Goal: Task Accomplishment & Management: Use online tool/utility

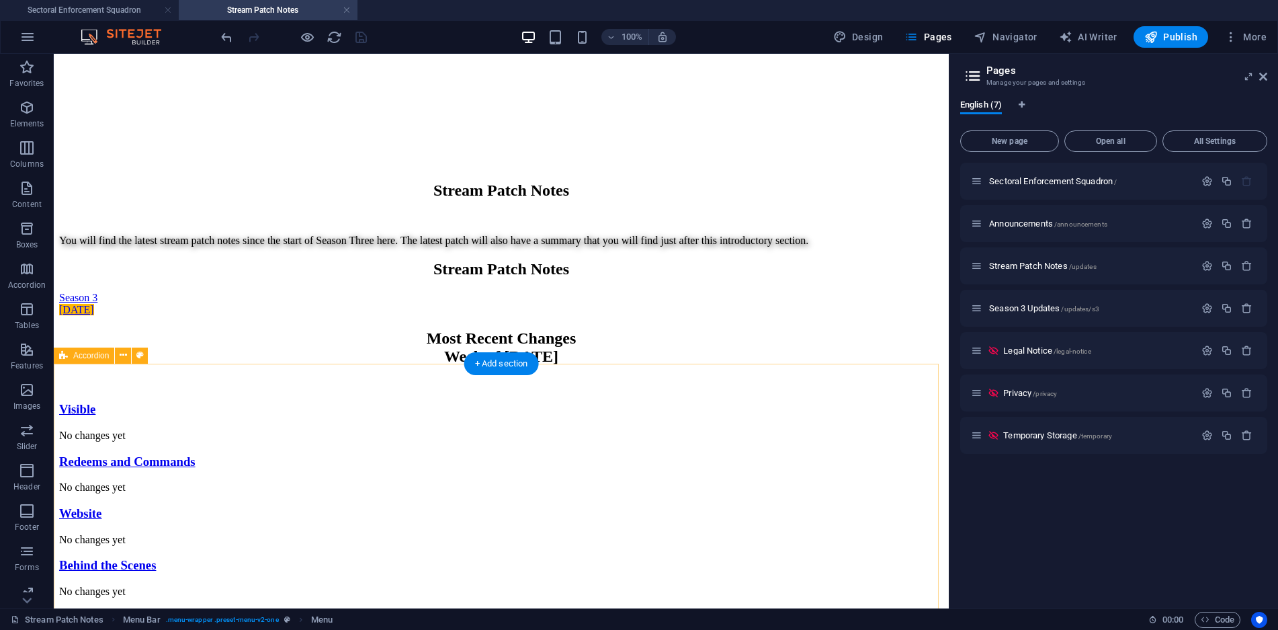
scroll to position [386, 0]
click at [1047, 438] on span "Temporary Storage /temporary" at bounding box center [1057, 435] width 109 height 10
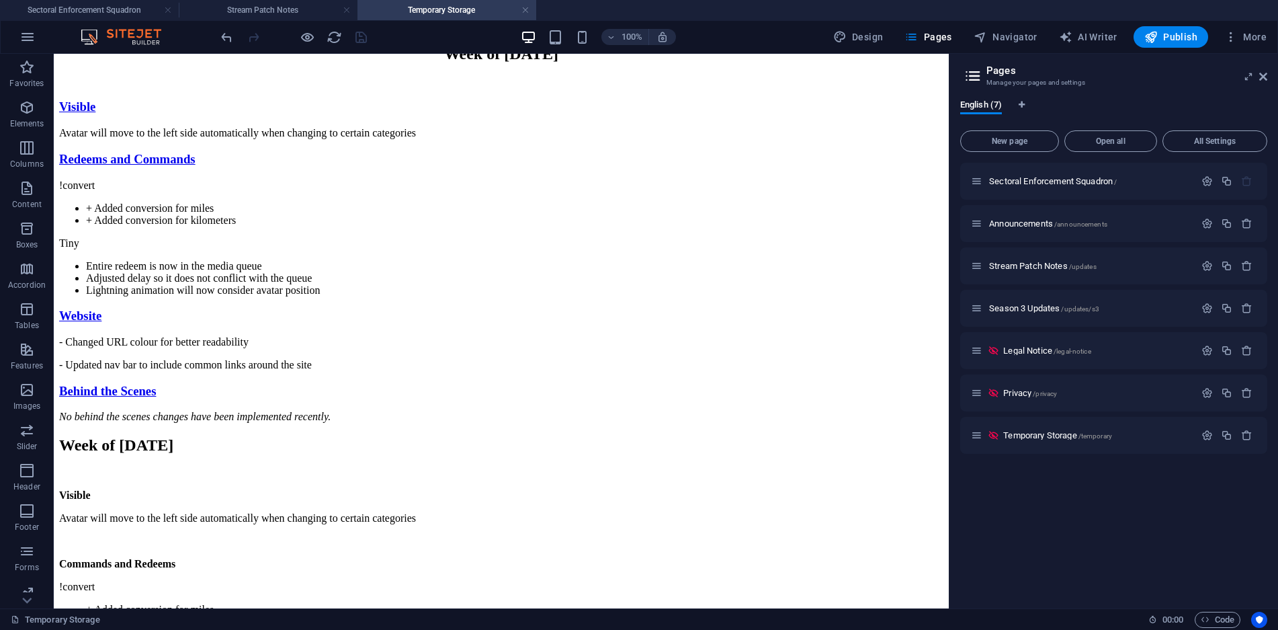
scroll to position [503, 0]
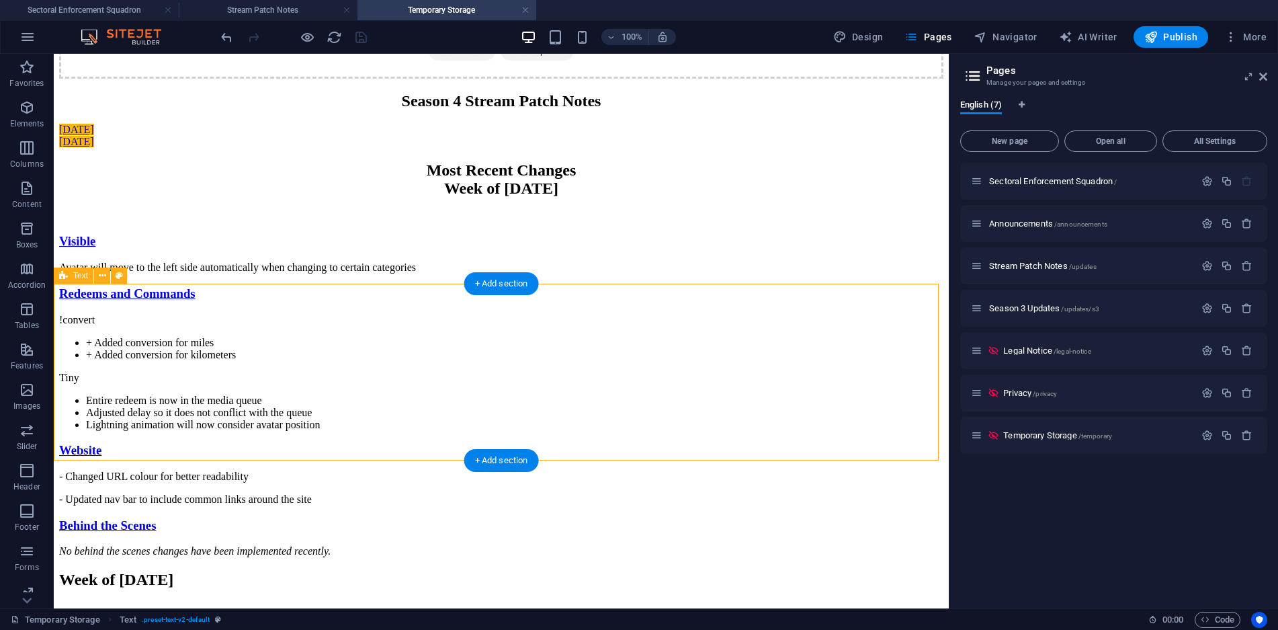
scroll to position [436, 0]
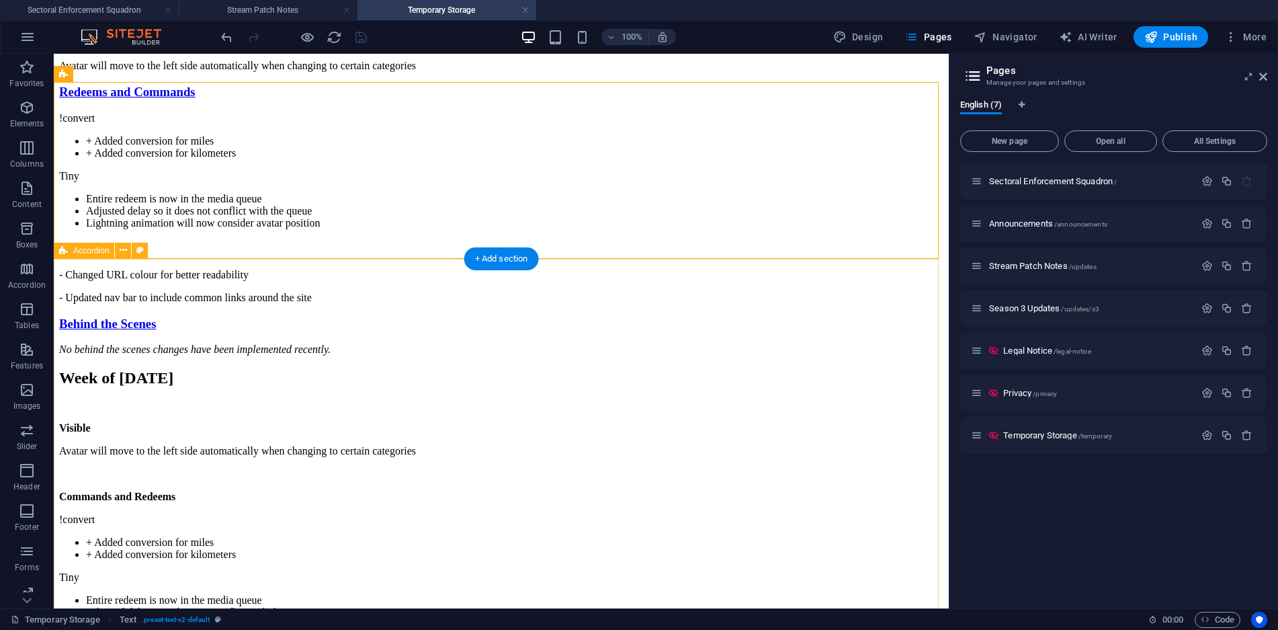
click at [825, 282] on div "Visible Avatar will move to the left side automatically when changing to certai…" at bounding box center [501, 193] width 884 height 323
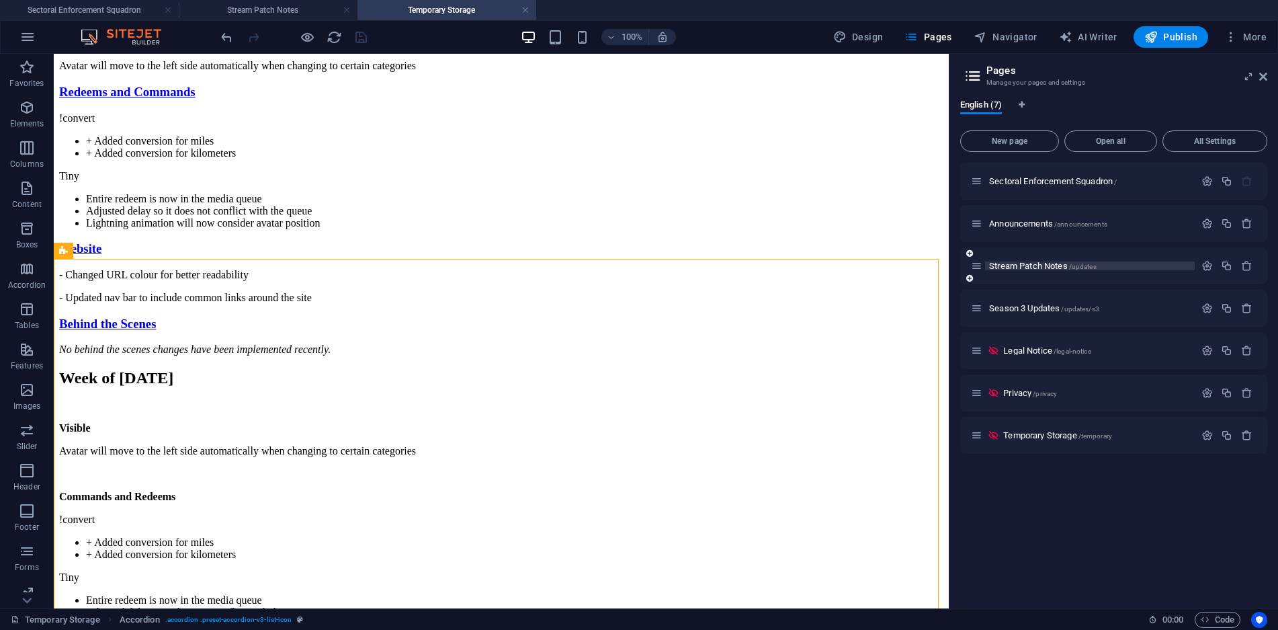
click at [1062, 265] on span "Stream Patch Notes /updates" at bounding box center [1043, 266] width 108 height 10
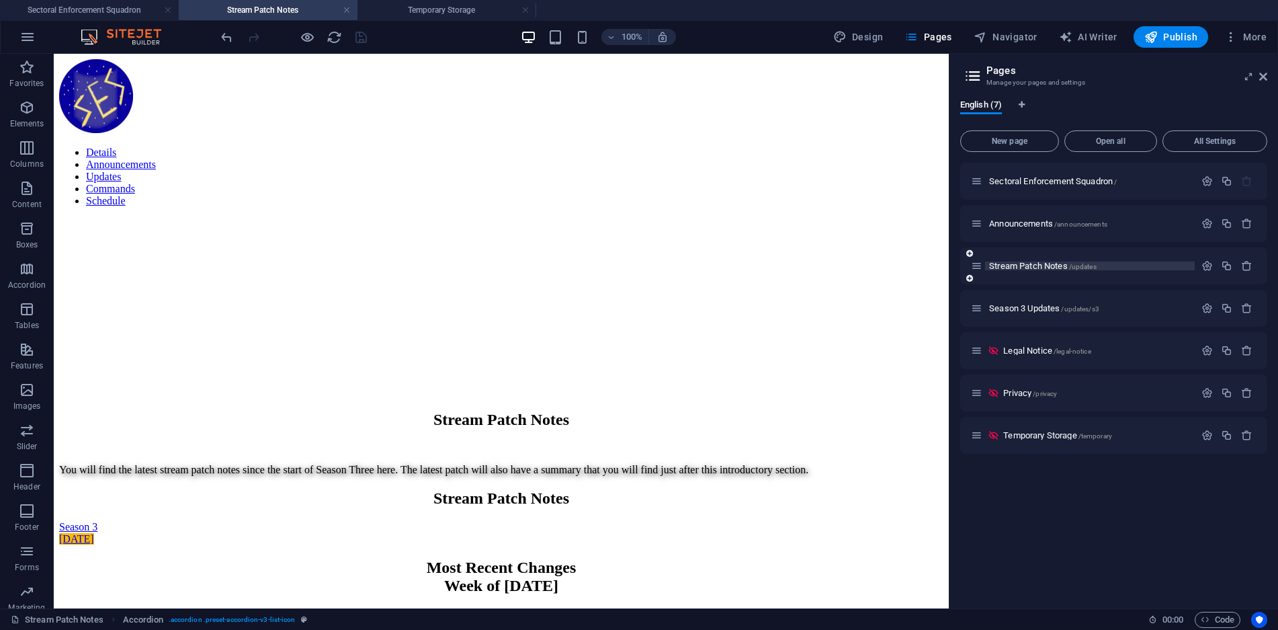
scroll to position [0, 0]
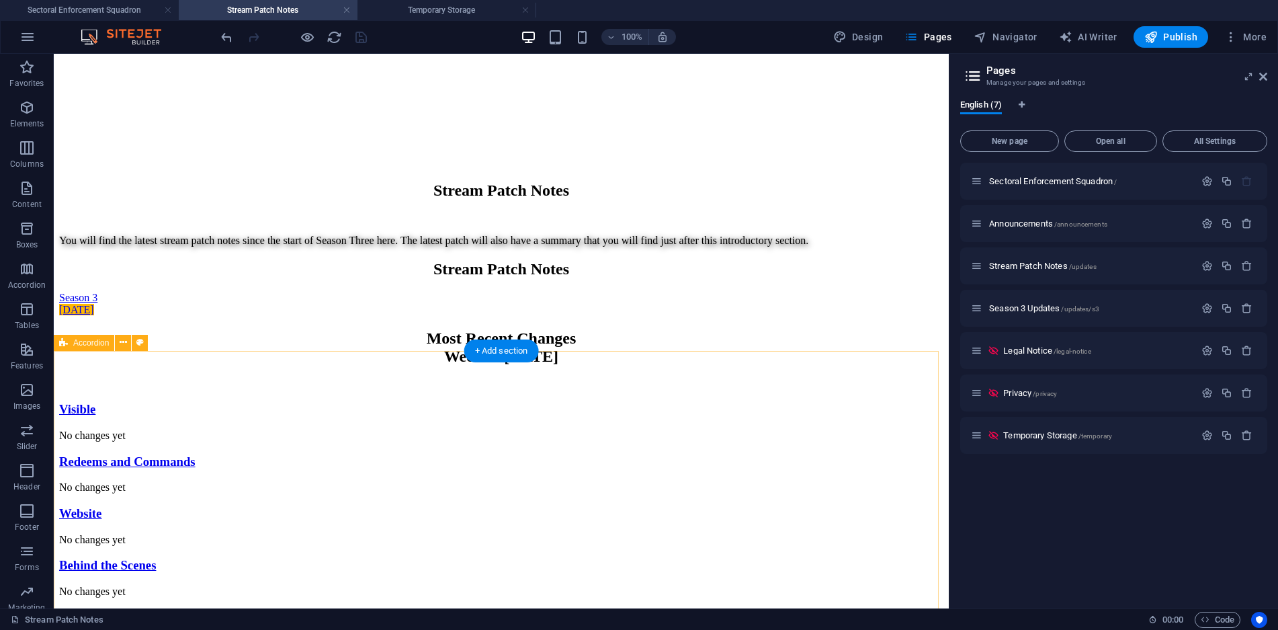
click at [827, 402] on div "Visible No changes yet Redeems and Commands No changes yet Website No changes y…" at bounding box center [501, 500] width 884 height 196
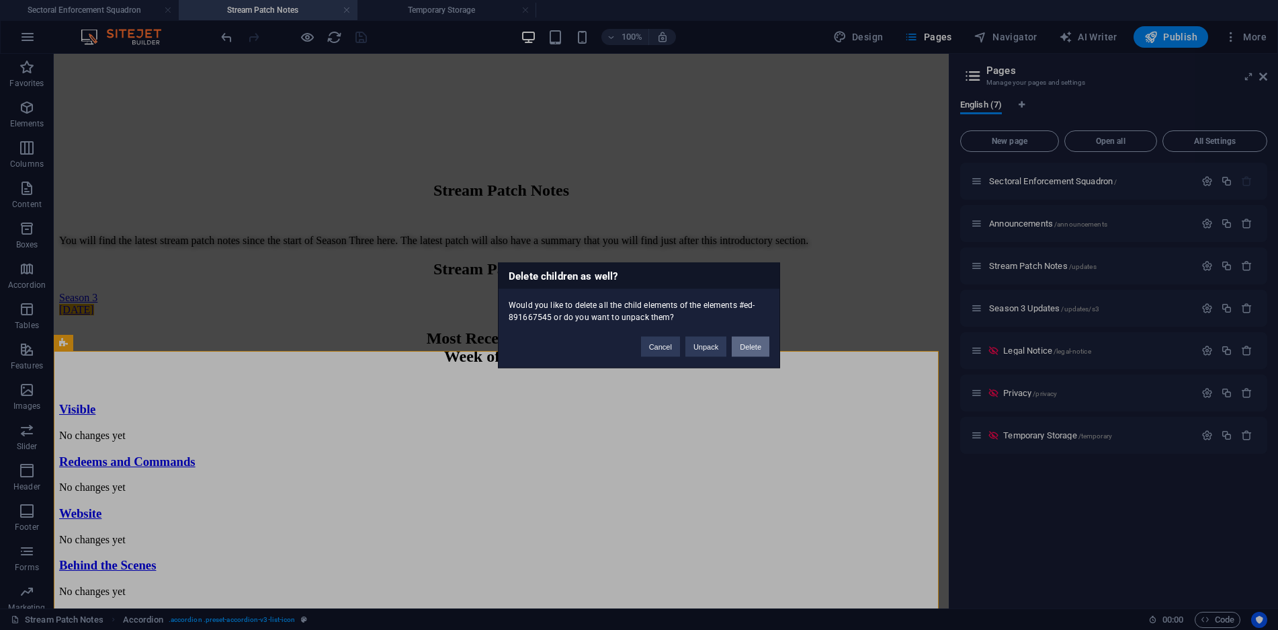
click at [741, 347] on button "Delete" at bounding box center [751, 346] width 38 height 20
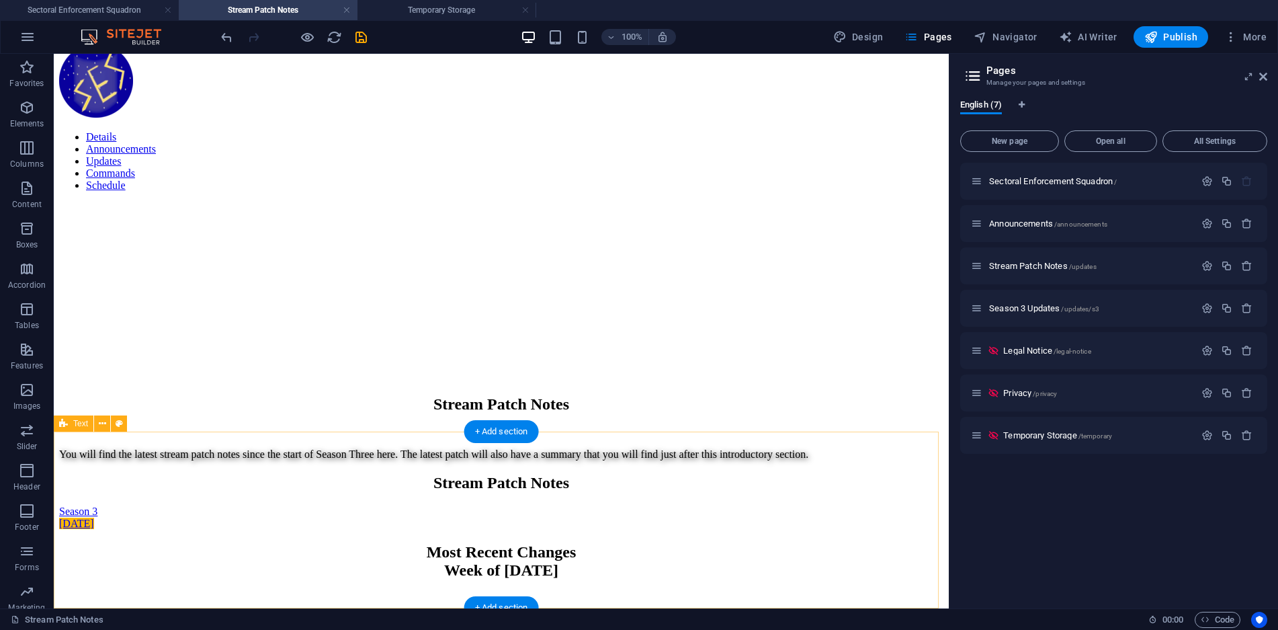
click at [838, 543] on div "Most Recent Changes Week of [DATE]" at bounding box center [501, 573] width 884 height 60
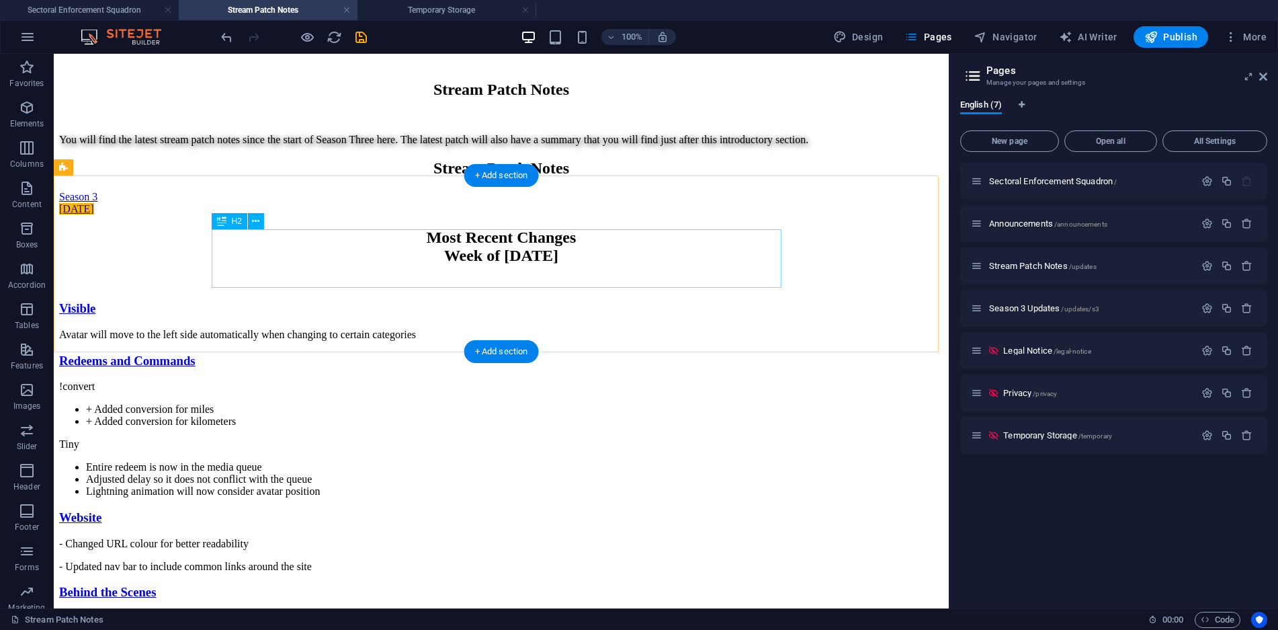
scroll to position [196, 0]
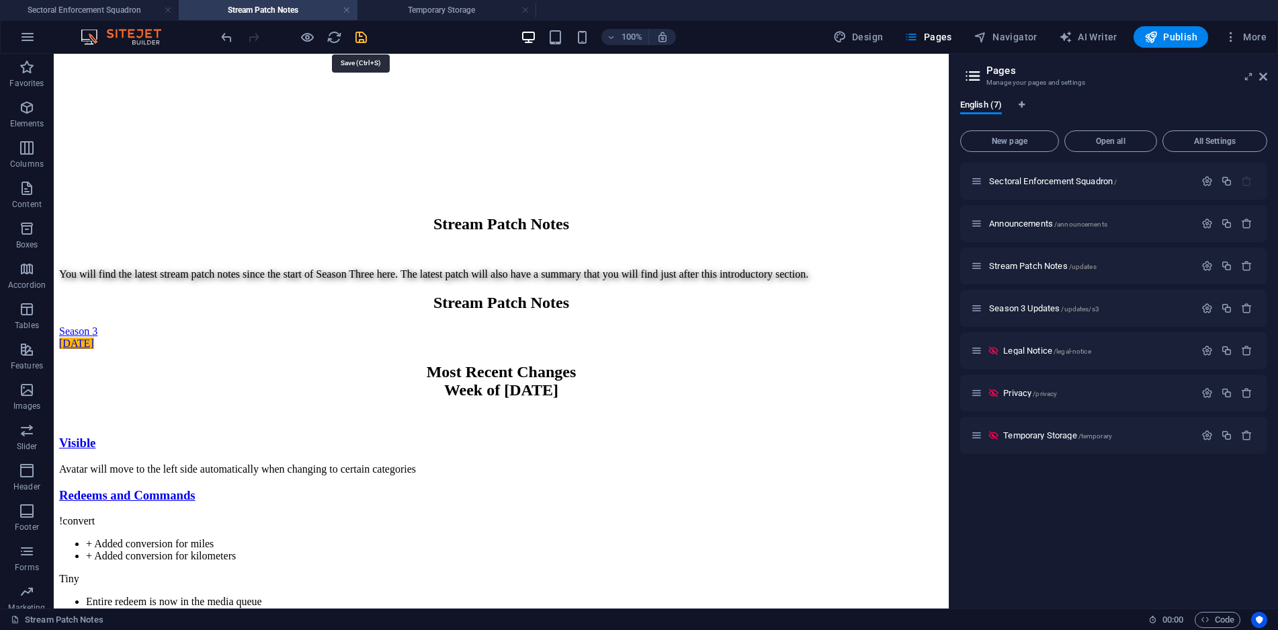
click at [364, 40] on icon "save" at bounding box center [361, 37] width 15 height 15
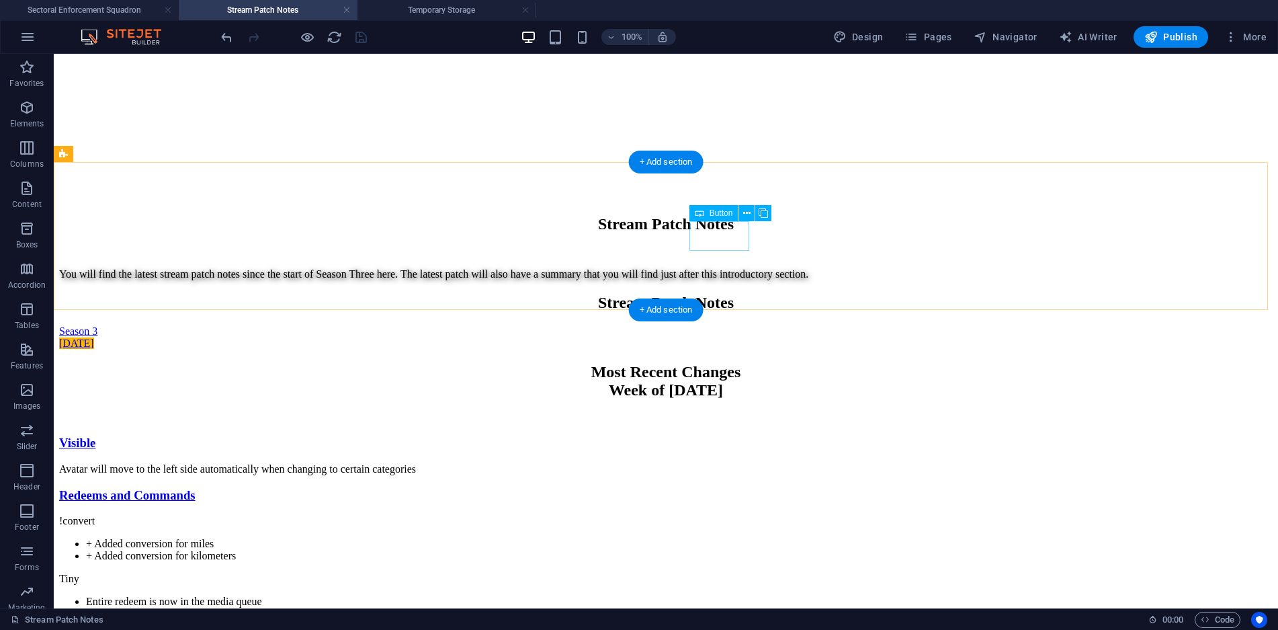
click at [720, 337] on div "[DATE]" at bounding box center [666, 343] width 1214 height 12
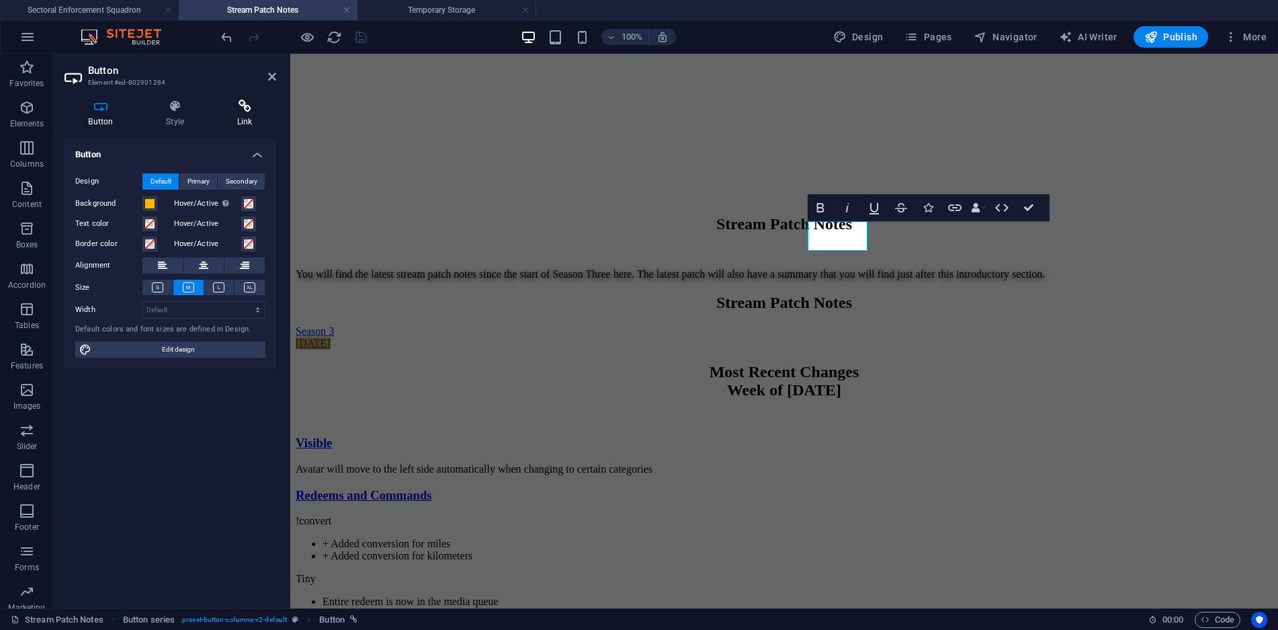
click at [246, 110] on icon at bounding box center [244, 105] width 63 height 13
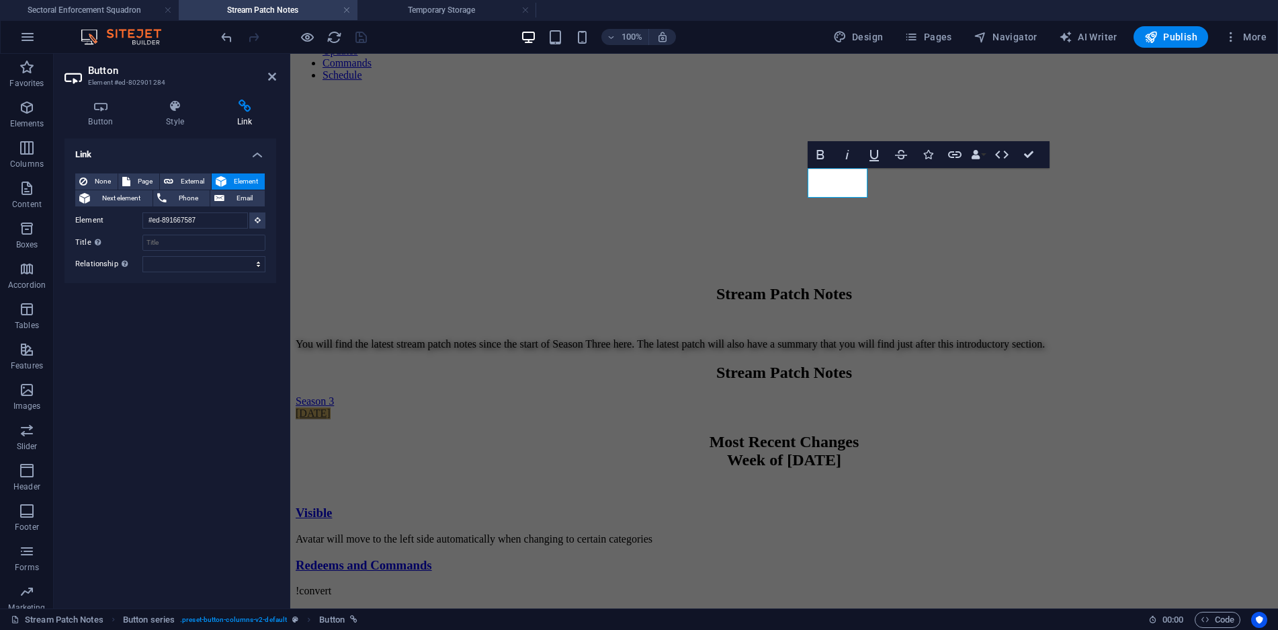
scroll to position [100, 0]
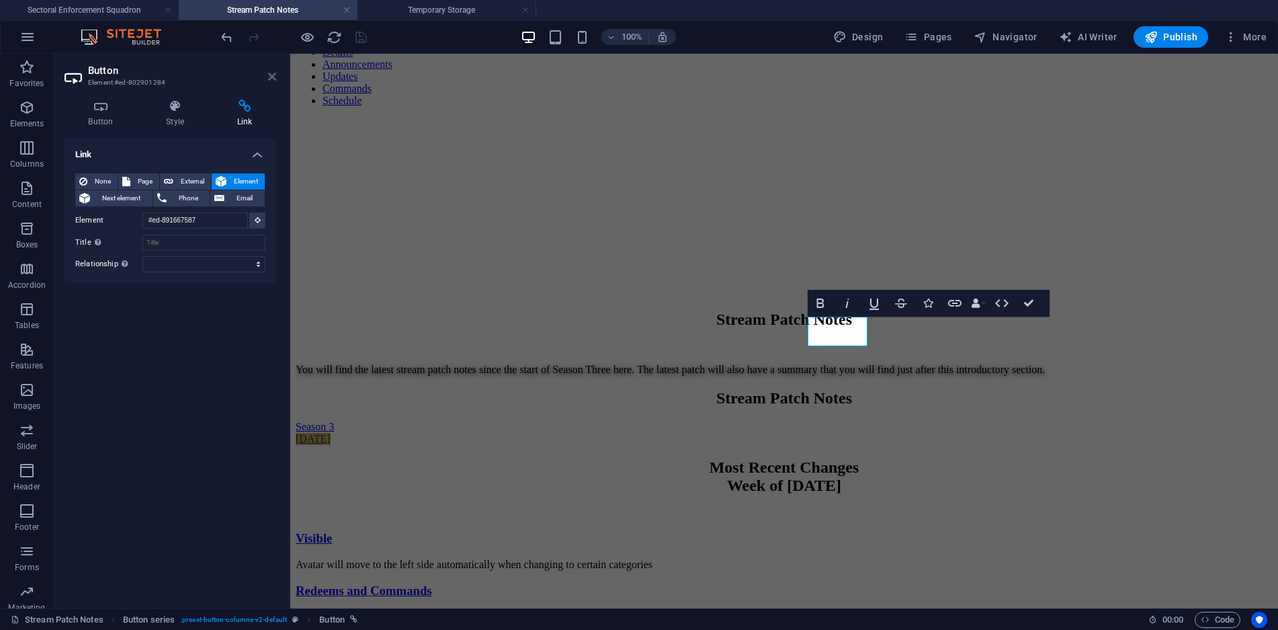
click at [270, 76] on icon at bounding box center [272, 76] width 8 height 11
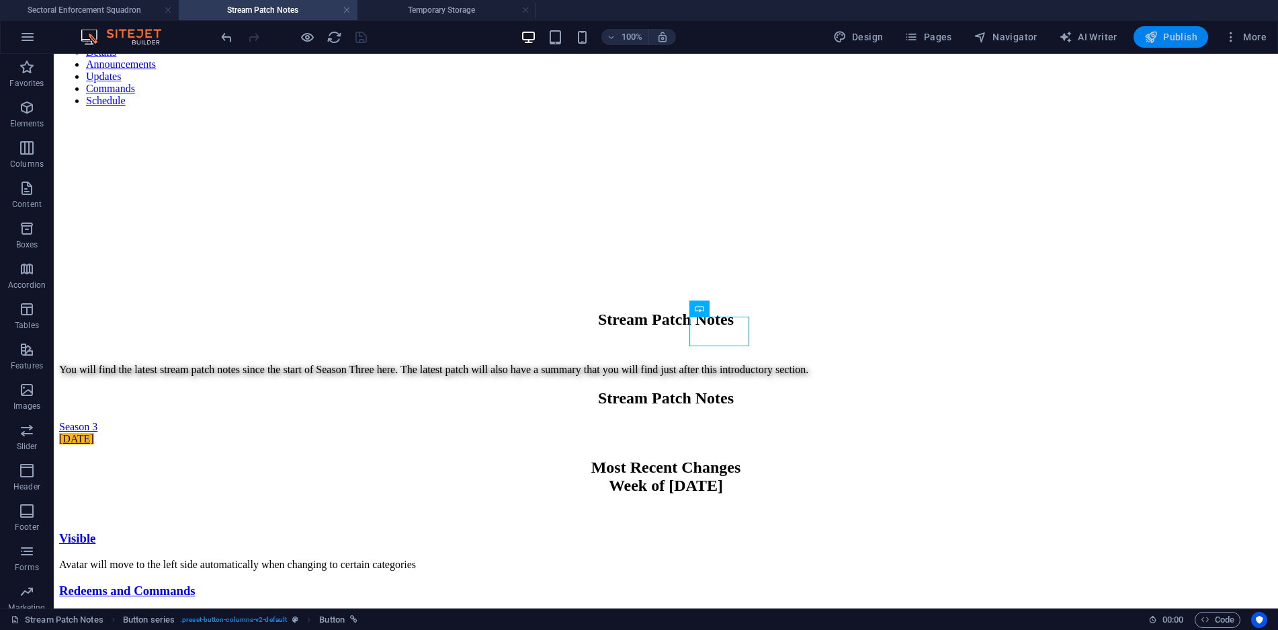
click at [1170, 30] on span "Publish" at bounding box center [1171, 36] width 53 height 13
click at [1185, 37] on span "Publish" at bounding box center [1171, 36] width 53 height 13
